Goal: Information Seeking & Learning: Learn about a topic

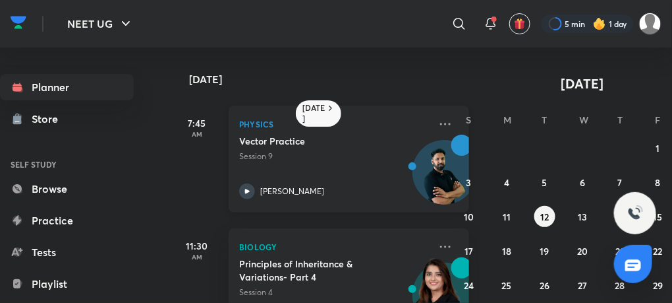
scroll to position [165, 0]
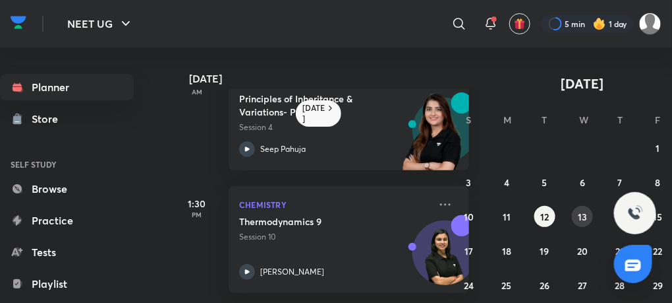
click at [578, 222] on button "13" at bounding box center [582, 216] width 21 height 21
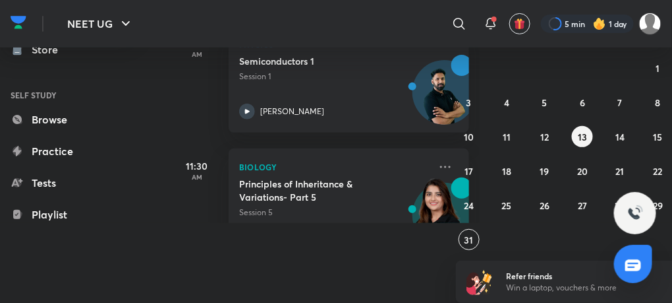
scroll to position [0, 0]
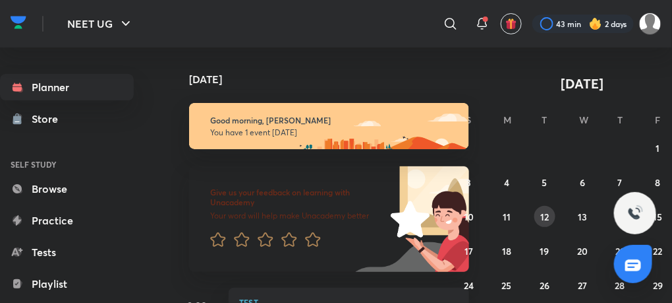
click at [546, 220] on abbr "12" at bounding box center [545, 216] width 9 height 13
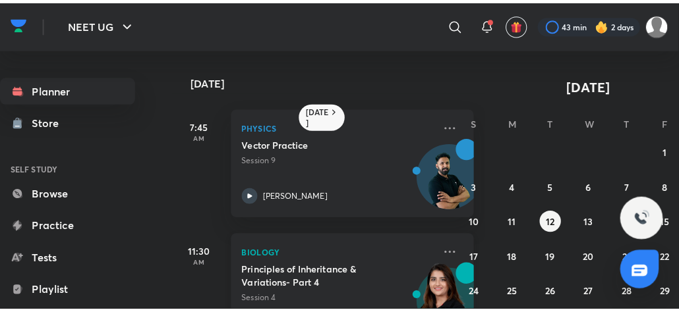
scroll to position [165, 0]
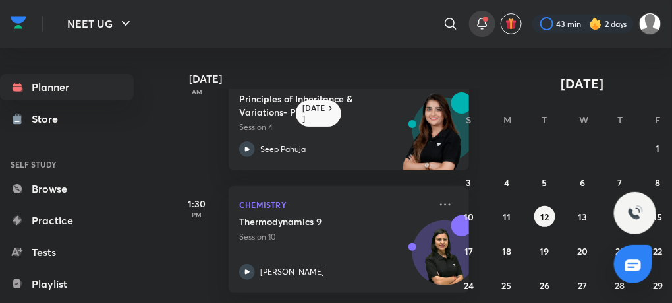
click at [477, 31] on icon at bounding box center [483, 24] width 16 height 16
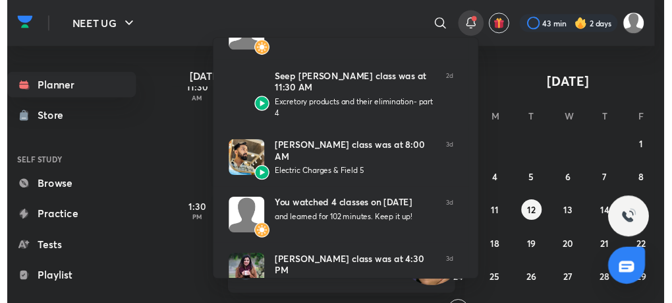
scroll to position [0, 0]
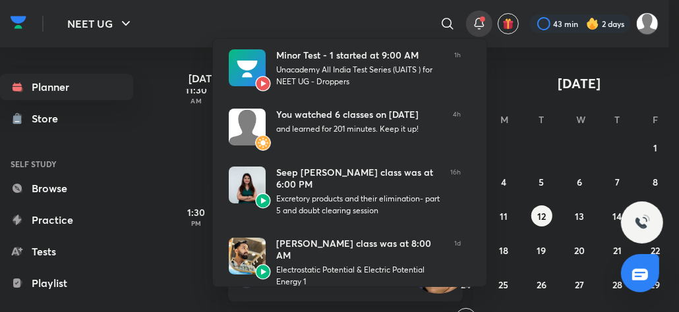
click at [171, 71] on div at bounding box center [339, 156] width 679 height 312
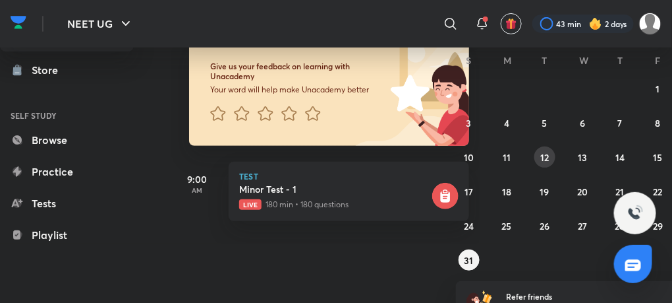
scroll to position [59, 37]
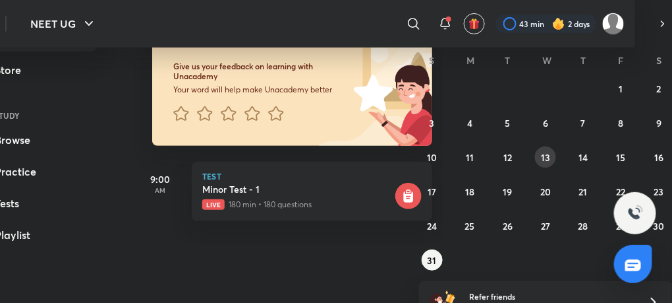
click at [551, 162] on button "13" at bounding box center [545, 156] width 21 height 21
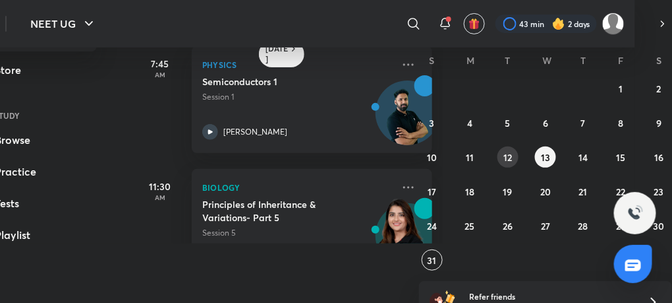
click at [508, 156] on abbr "12" at bounding box center [508, 157] width 9 height 13
click at [448, 27] on icon at bounding box center [446, 24] width 16 height 16
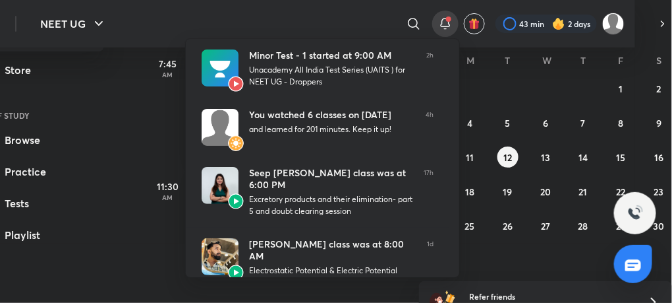
scroll to position [59, 27]
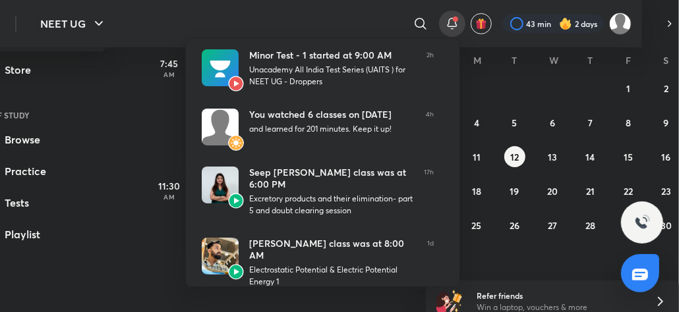
click at [121, 102] on div at bounding box center [339, 156] width 679 height 312
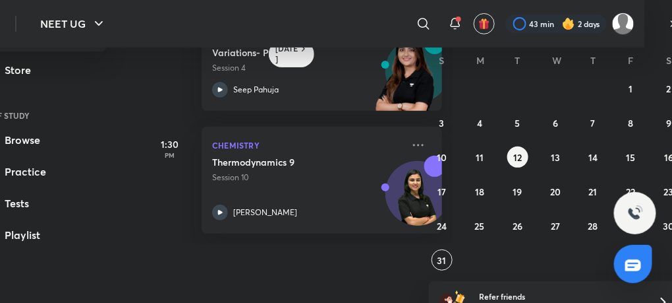
scroll to position [0, 0]
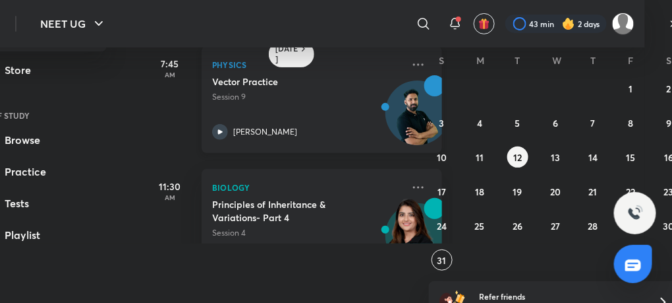
click at [217, 127] on icon at bounding box center [220, 132] width 16 height 16
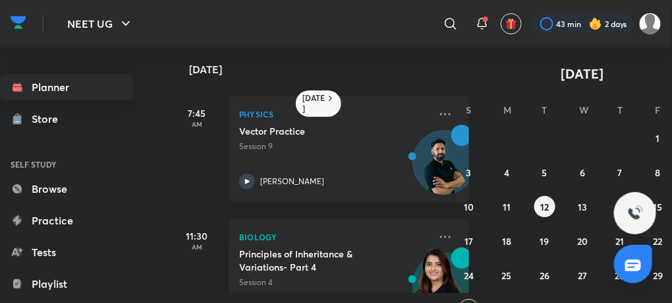
click at [239, 183] on div "Physics Vector Practice Session 9 [PERSON_NAME]" at bounding box center [349, 149] width 241 height 107
